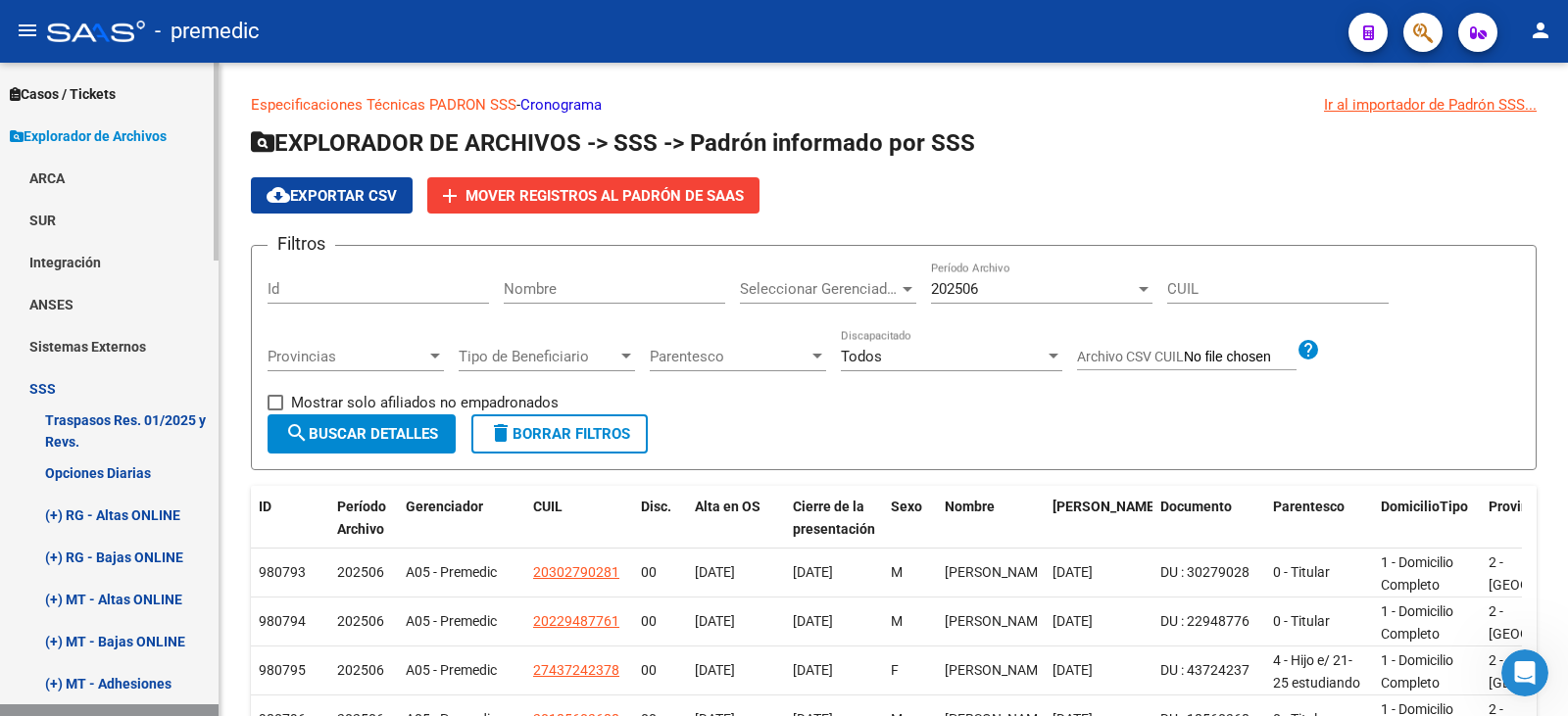
scroll to position [685, 0]
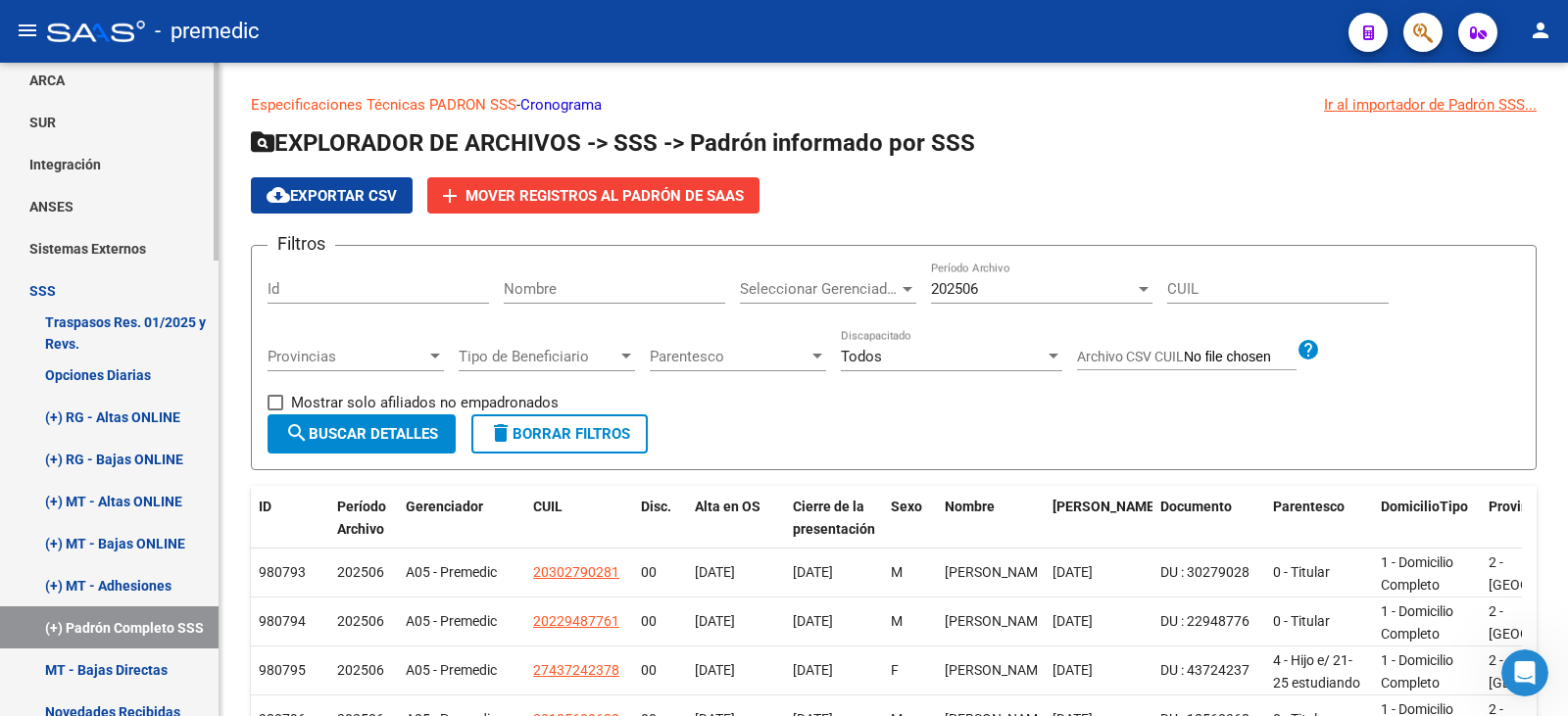
click at [48, 286] on link "SSS" at bounding box center [109, 290] width 218 height 42
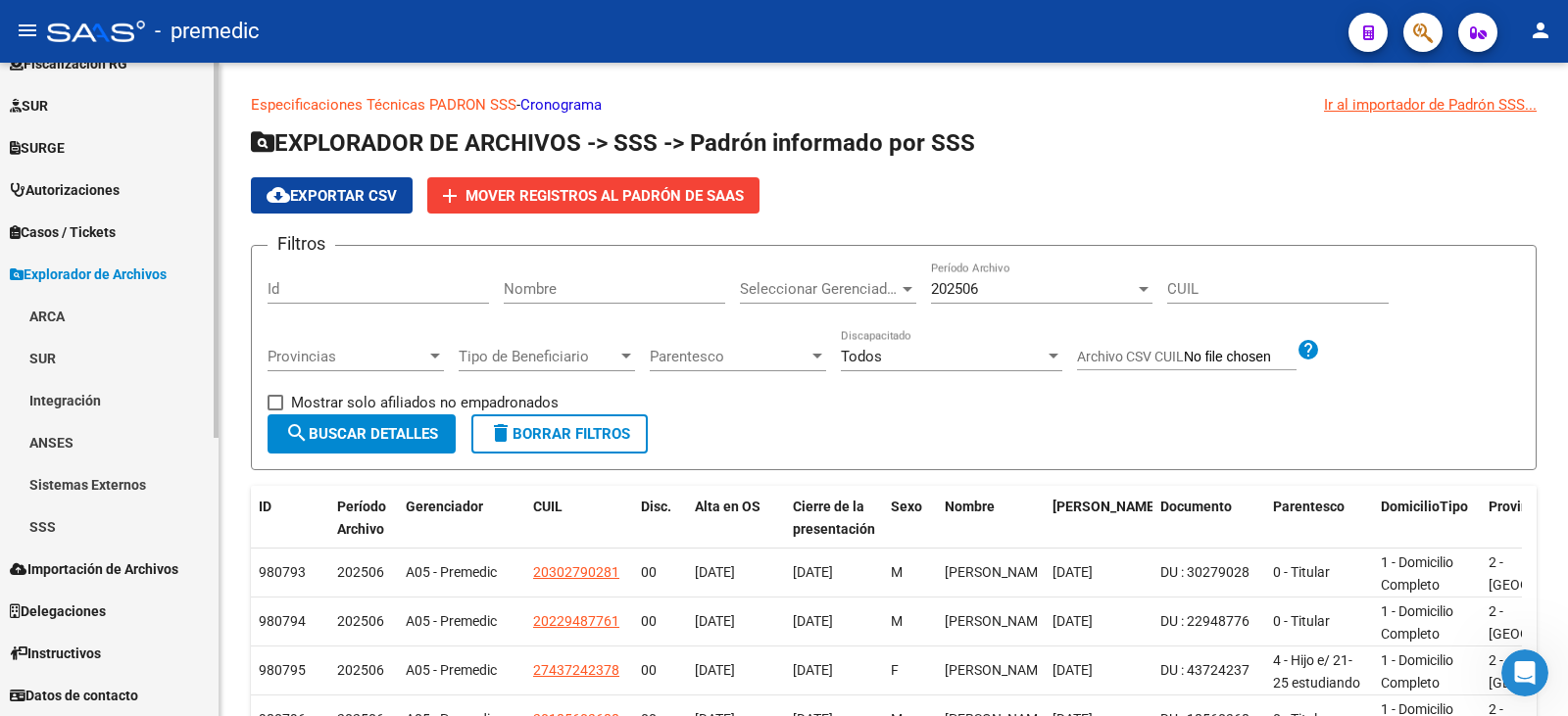
scroll to position [450, 0]
click at [42, 271] on span "Explorador de Archivos" at bounding box center [88, 274] width 157 height 22
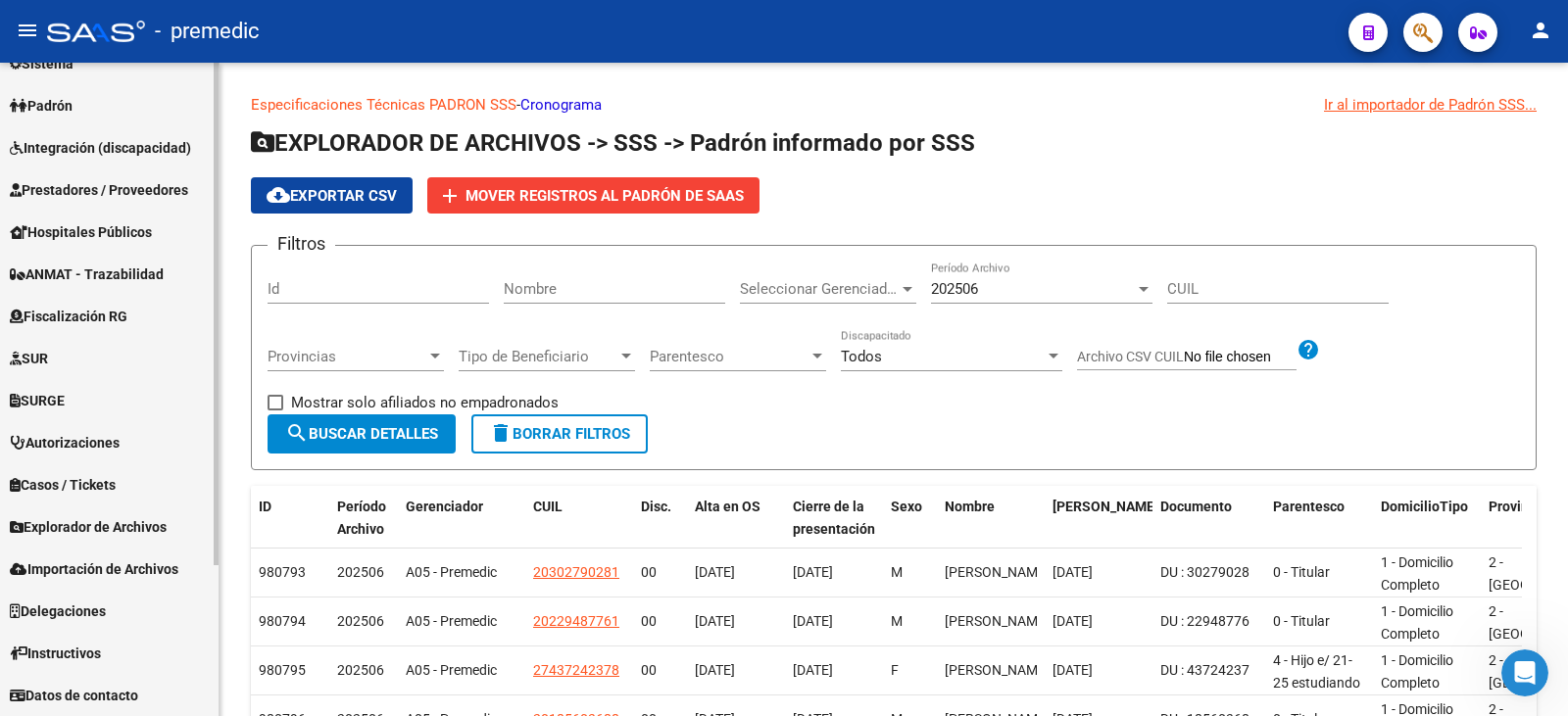
scroll to position [197, 0]
click at [48, 567] on span "Importación de Archivos" at bounding box center [94, 569] width 169 height 22
click at [87, 607] on link "ARCA" at bounding box center [109, 610] width 218 height 42
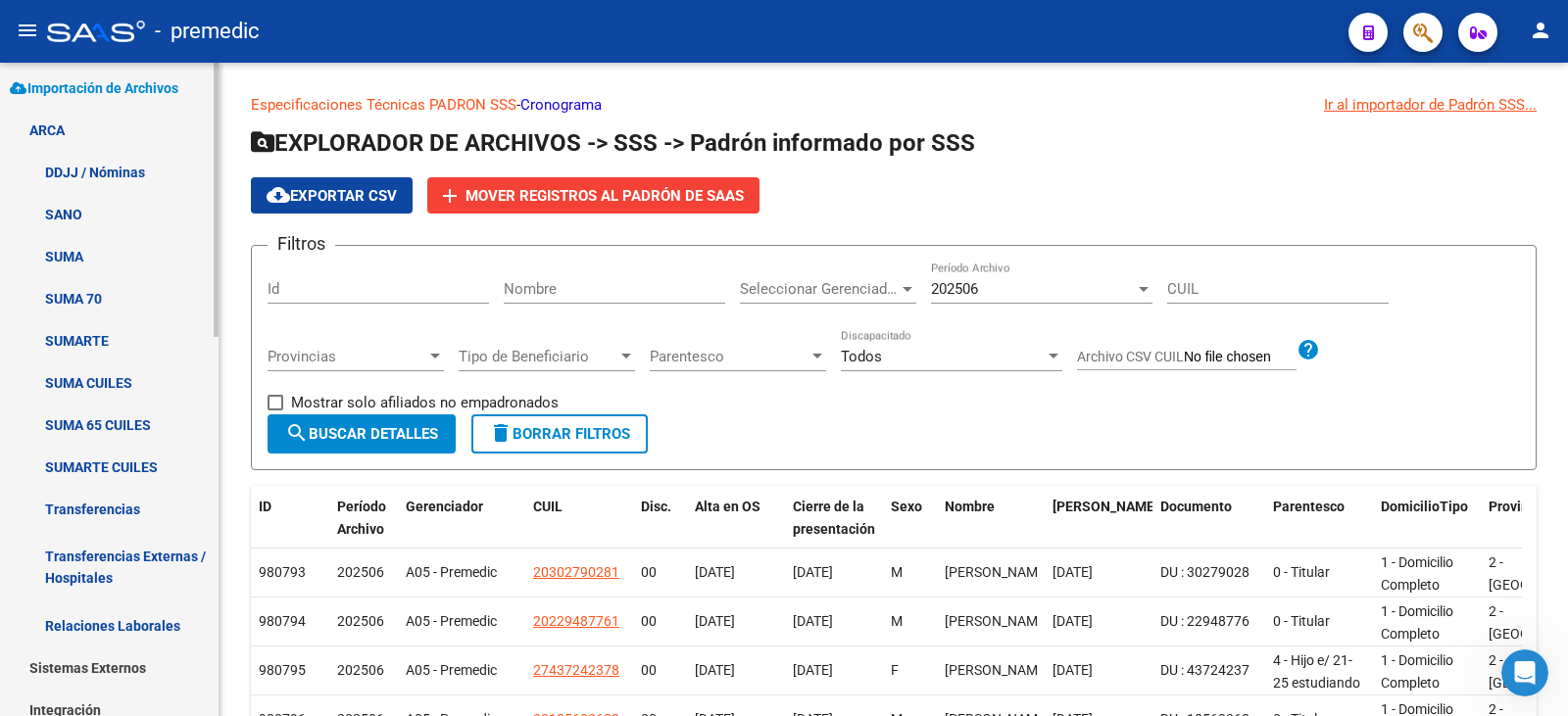
scroll to position [686, 0]
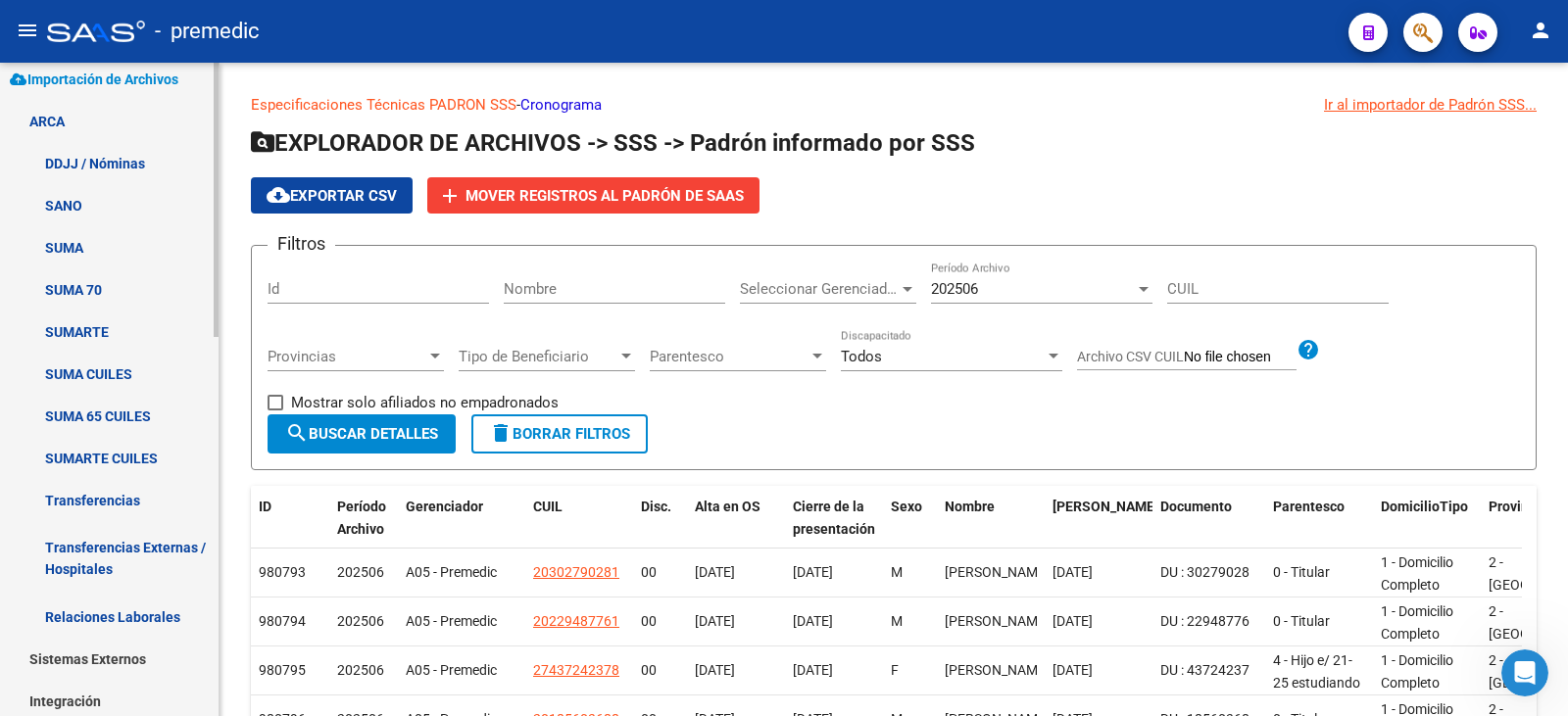
click at [97, 496] on link "Transferencias" at bounding box center [109, 500] width 218 height 42
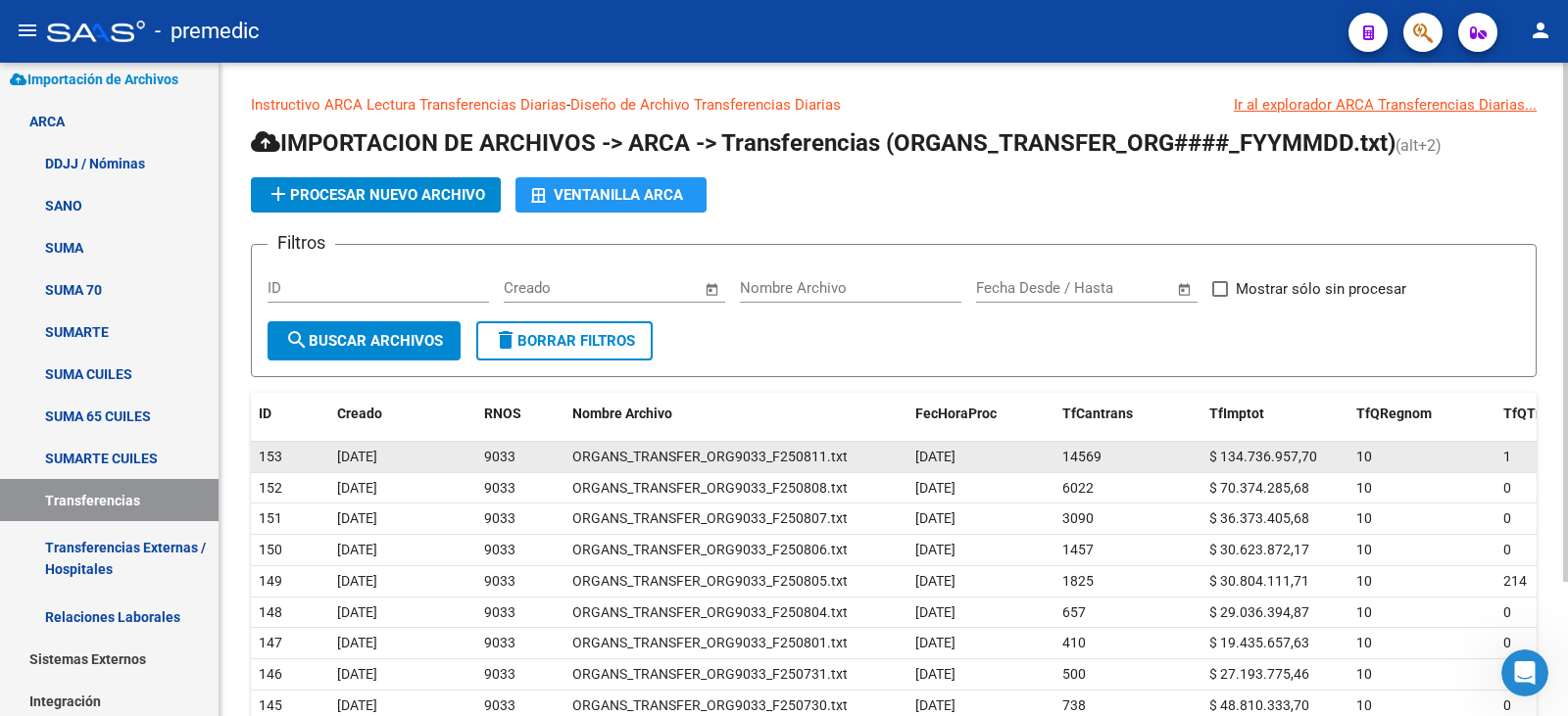
click at [1241, 455] on span "$ 134.736.957,70" at bounding box center [1263, 457] width 108 height 16
click at [1254, 455] on span "$ 134.736.957,70" at bounding box center [1263, 457] width 108 height 16
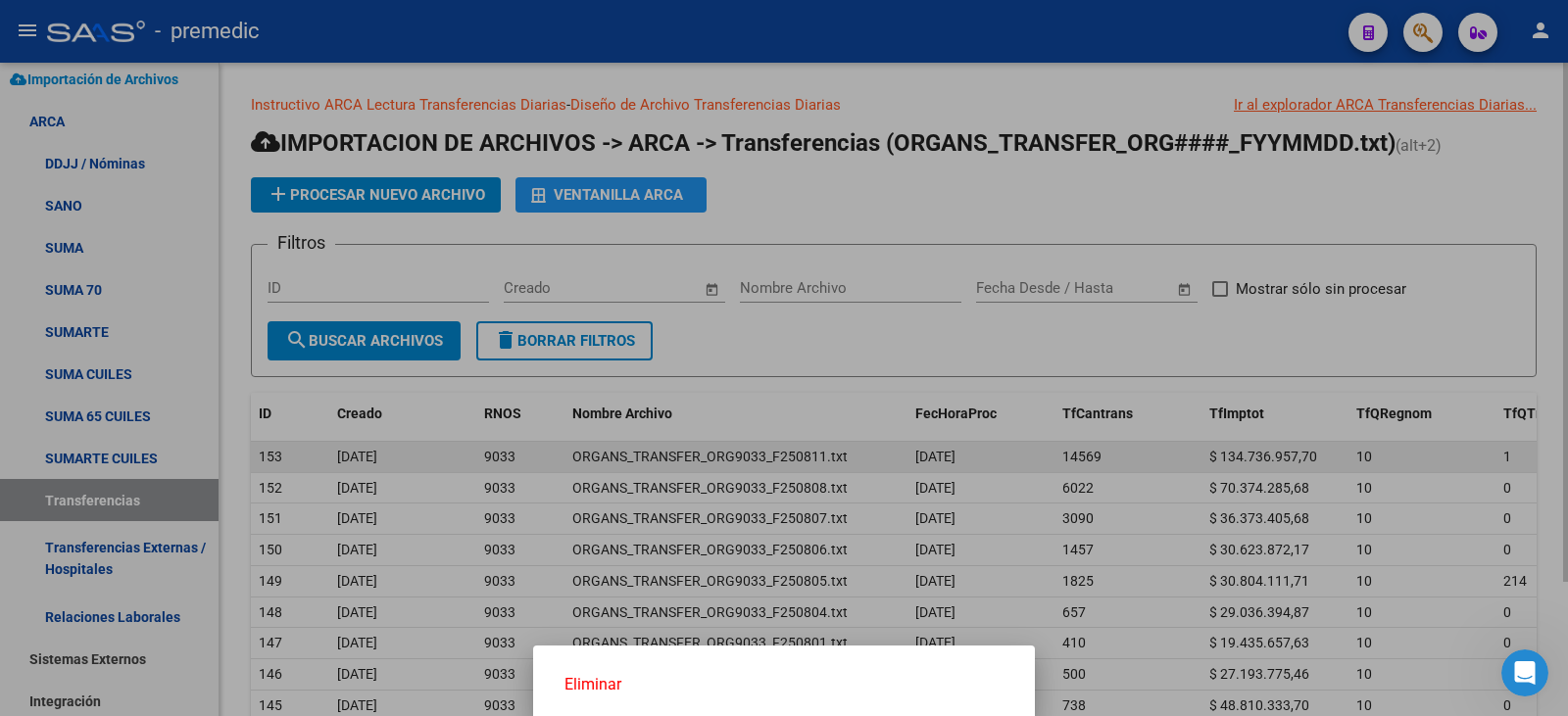
click at [1254, 455] on div at bounding box center [784, 358] width 1568 height 716
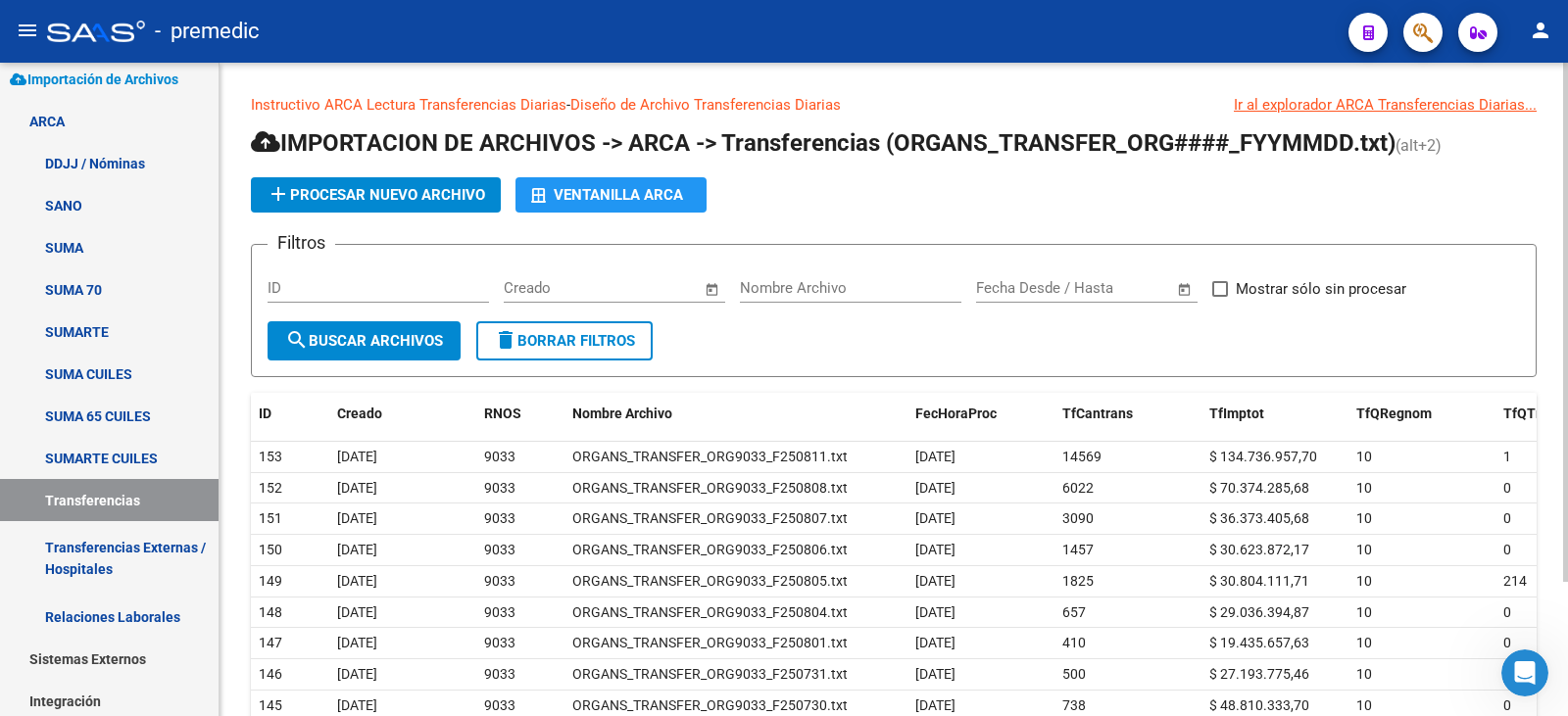
scroll to position [98, 0]
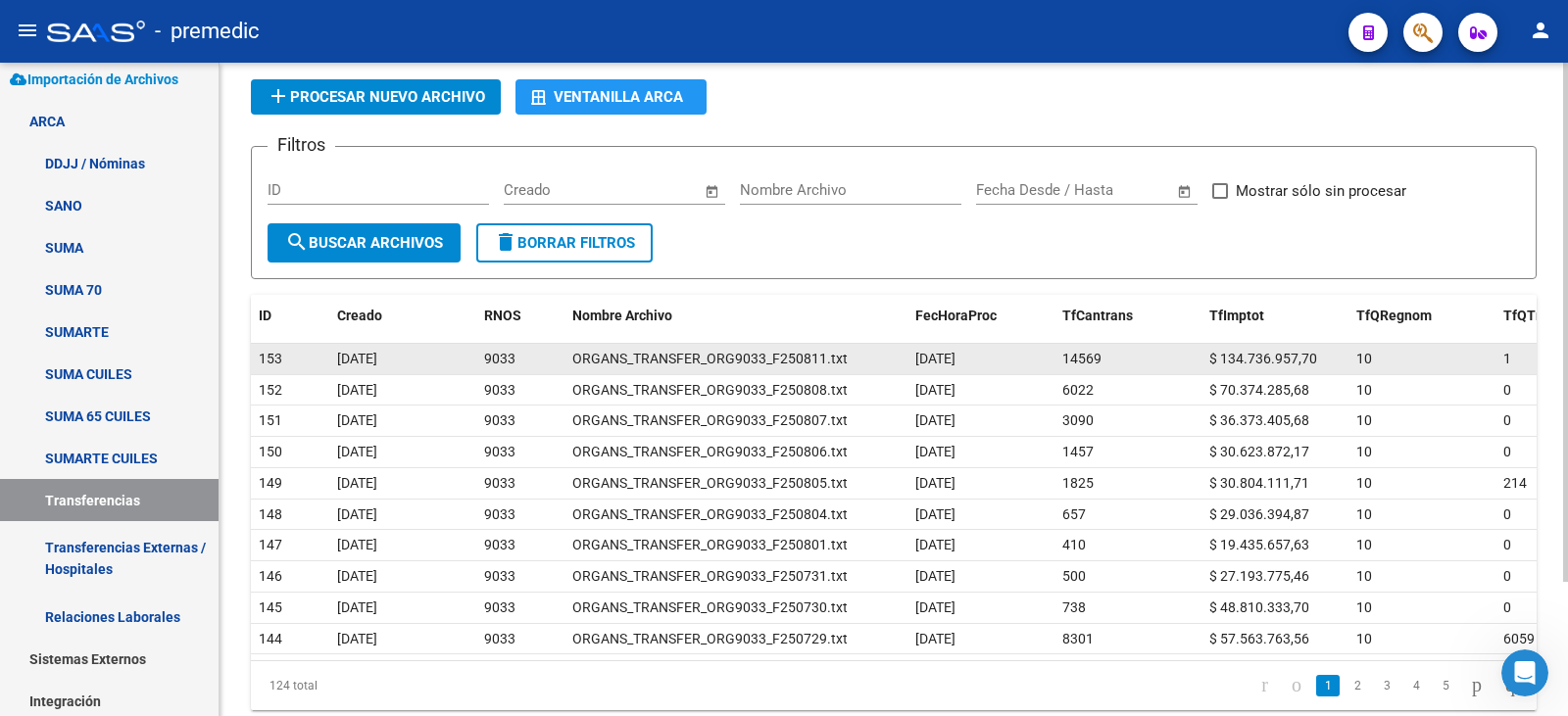
drag, startPoint x: 1312, startPoint y: 359, endPoint x: 1225, endPoint y: 360, distance: 87.0
click at [1225, 360] on span "$ 134.736.957,70" at bounding box center [1263, 359] width 108 height 16
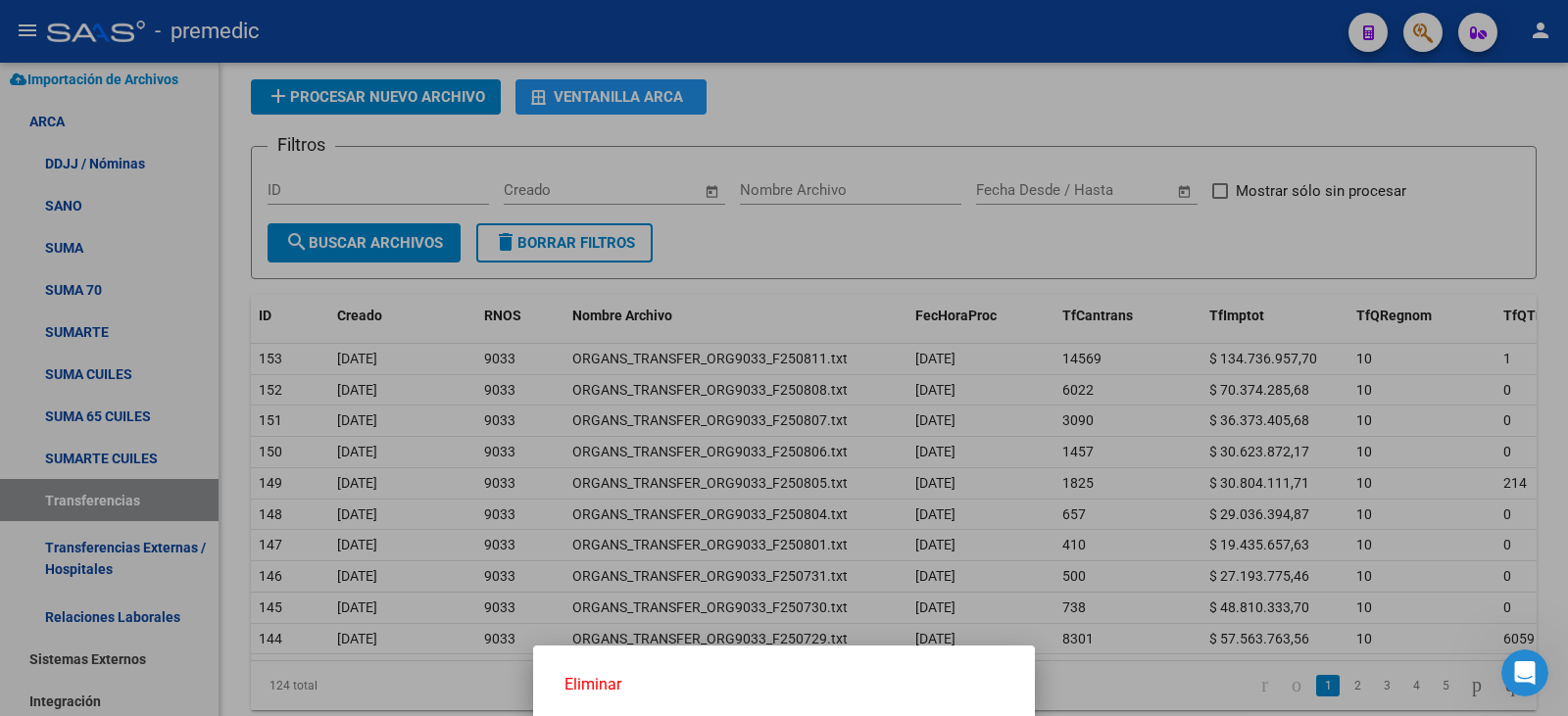
copy span "134.736.957,70"
click at [1238, 537] on div at bounding box center [784, 358] width 1568 height 716
